Goal: Find contact information: Find contact information

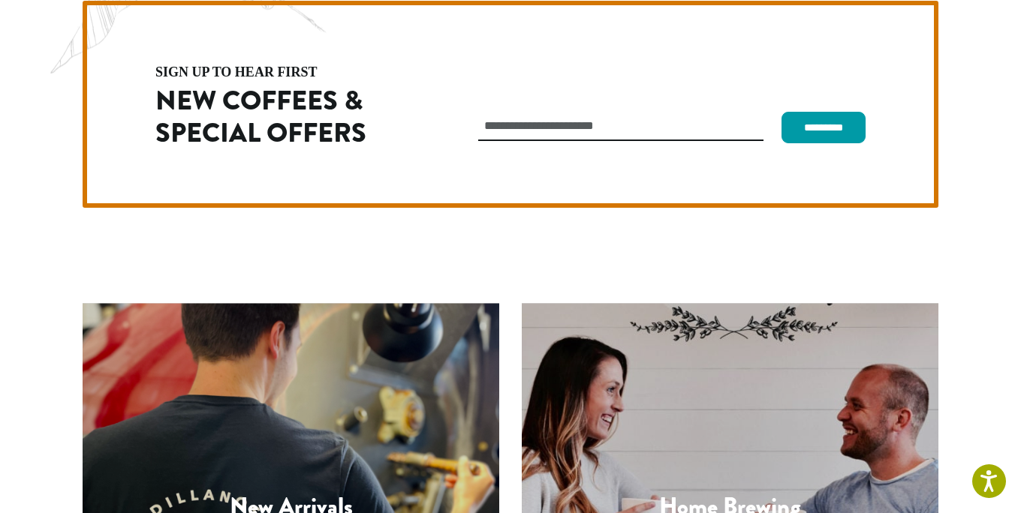
scroll to position [4242, 0]
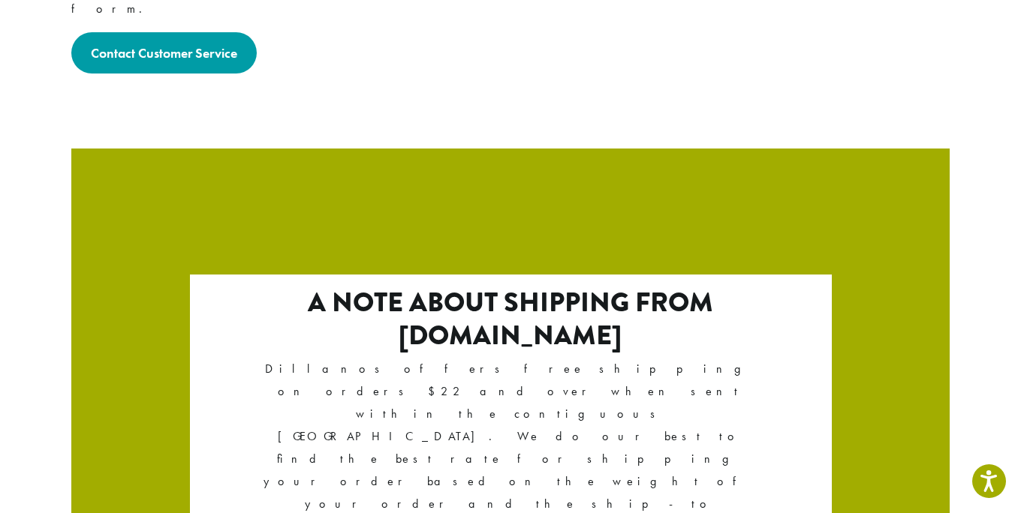
scroll to position [2660, 0]
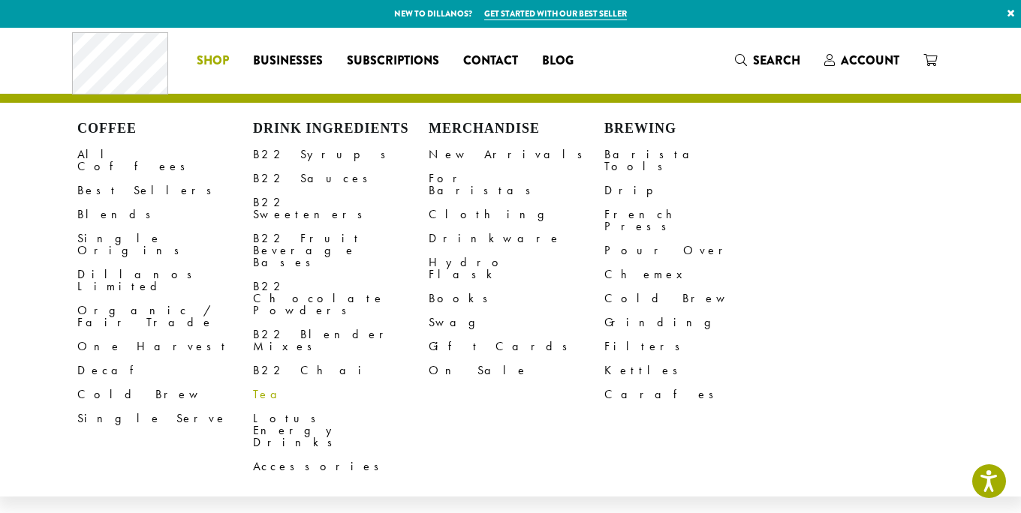
click at [262, 383] on link "Tea" at bounding box center [341, 395] width 176 height 24
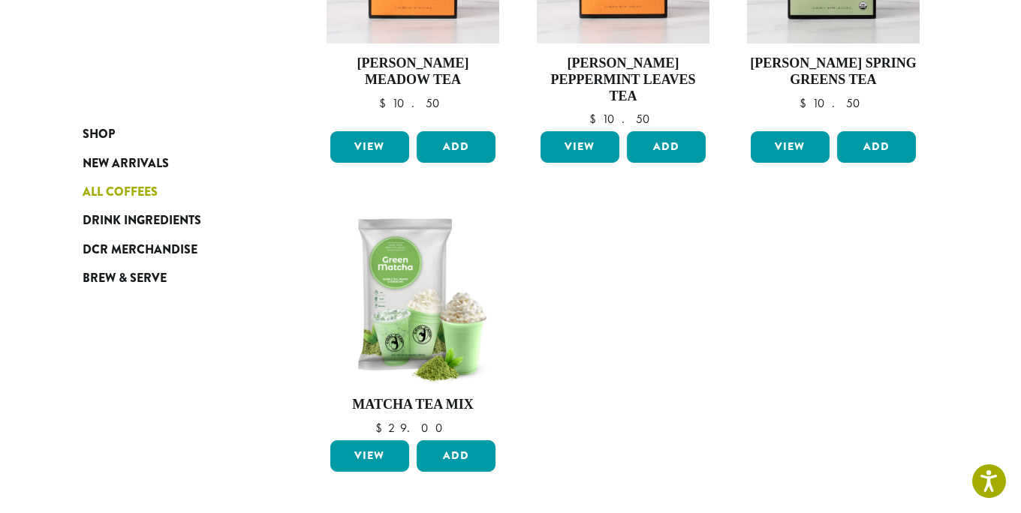
scroll to position [718, 0]
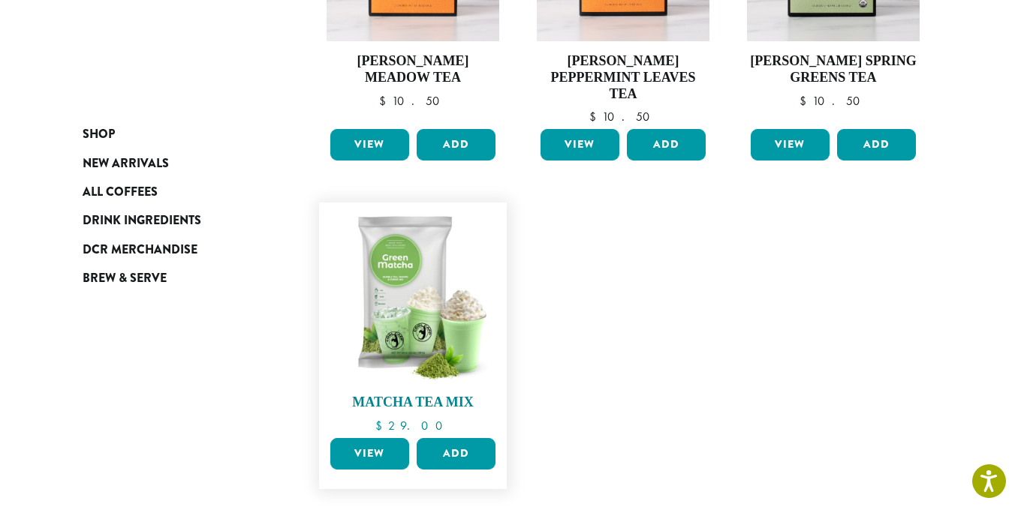
click at [396, 303] on img at bounding box center [413, 296] width 173 height 173
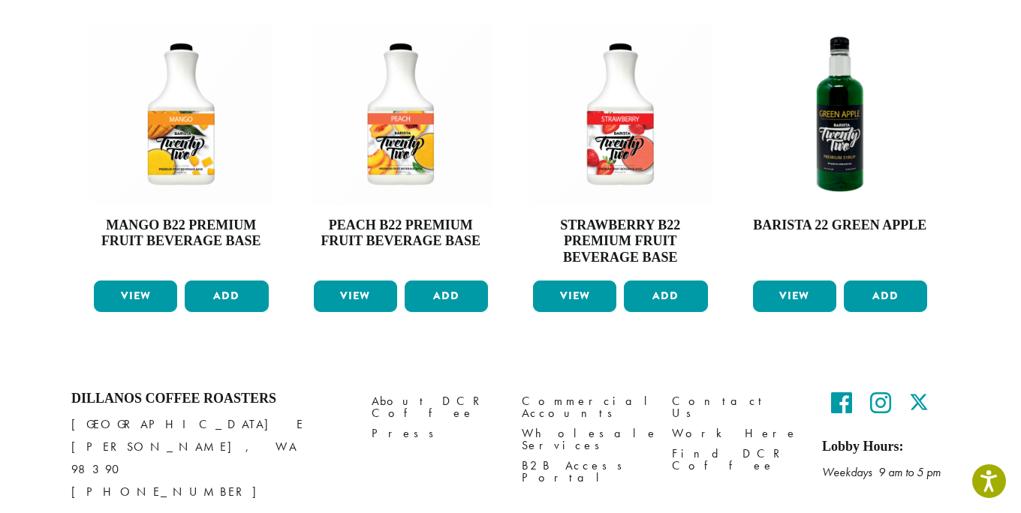
scroll to position [827, 0]
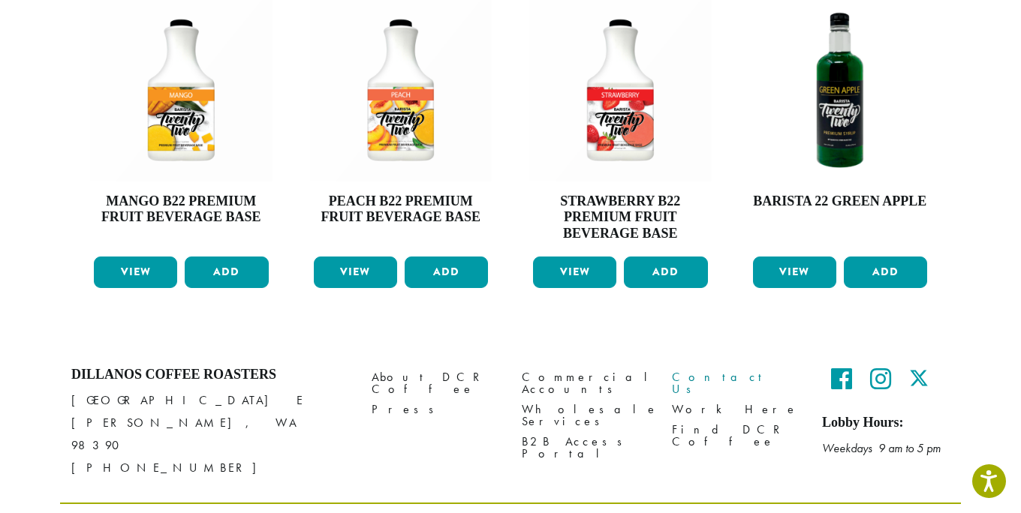
click at [677, 367] on link "Contact Us" at bounding box center [736, 383] width 128 height 32
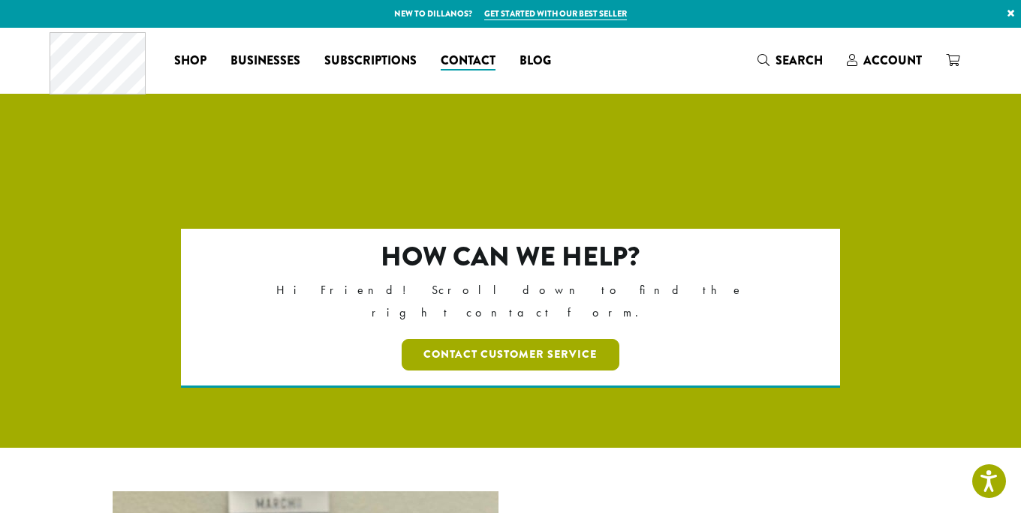
click at [492, 339] on link "Contact Customer Service" at bounding box center [511, 355] width 218 height 32
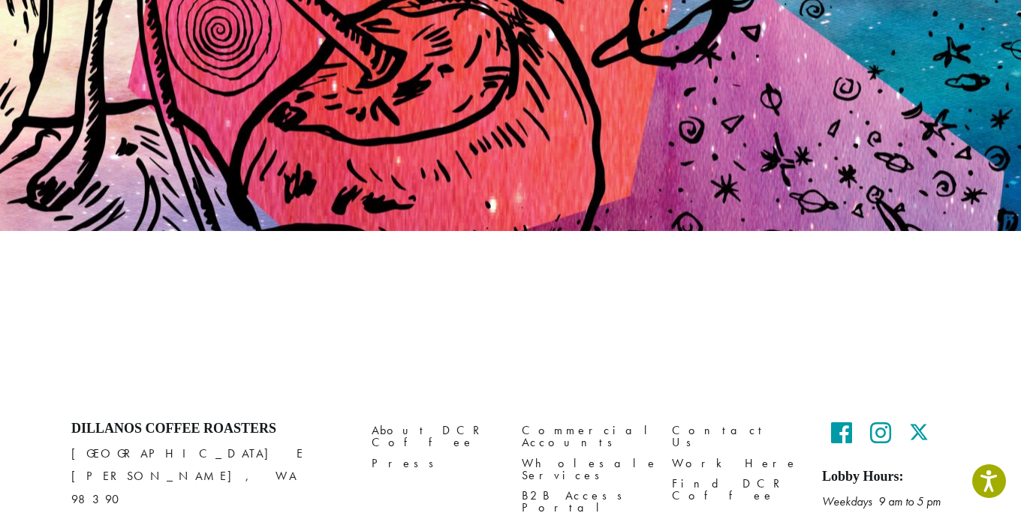
scroll to position [201, 0]
